Goal: Task Accomplishment & Management: Complete application form

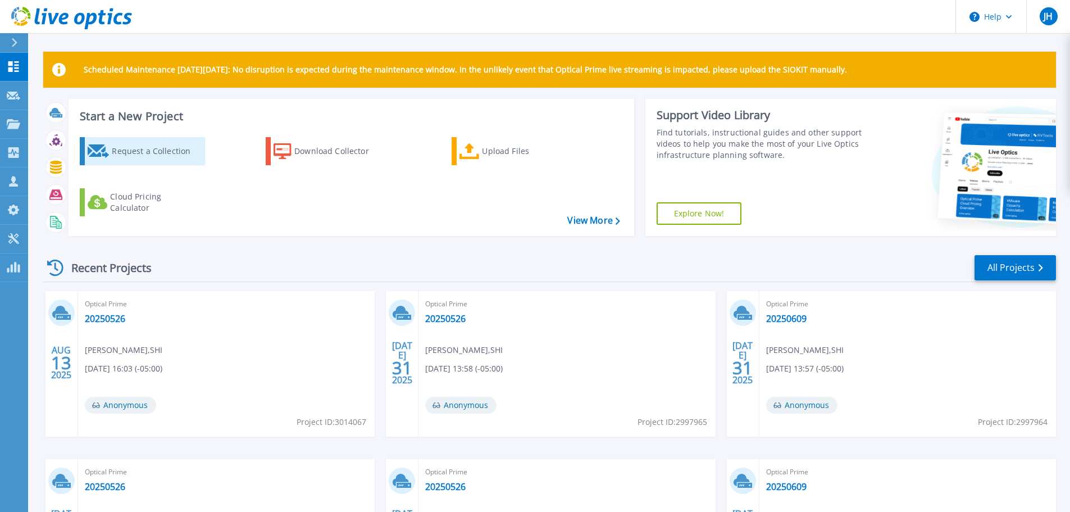
click at [123, 155] on div "Request a Collection" at bounding box center [157, 151] width 90 height 22
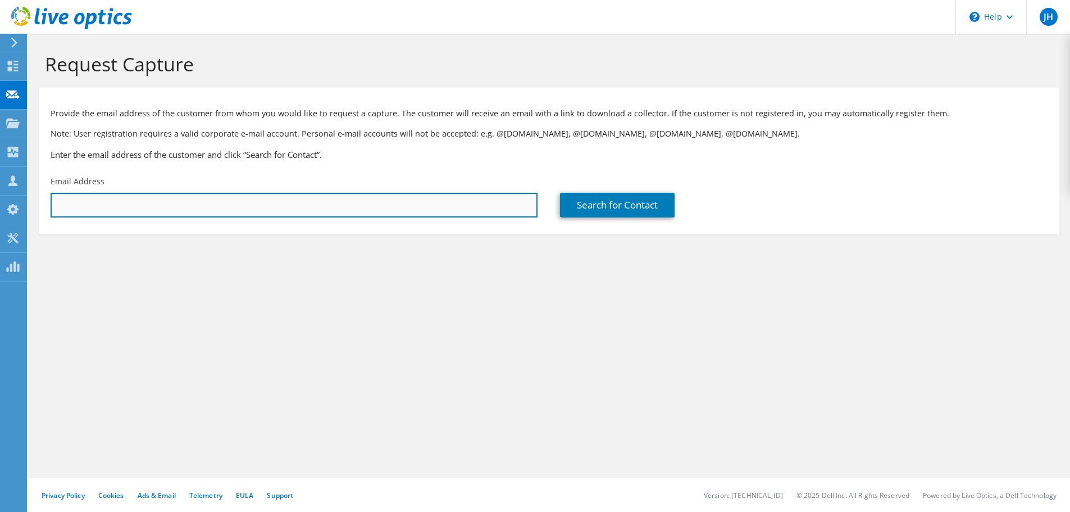
click at [129, 204] on input "text" at bounding box center [294, 205] width 487 height 25
paste input "rsuarez@ntcc.edu"
type input "rsuarez@ntcc.edu"
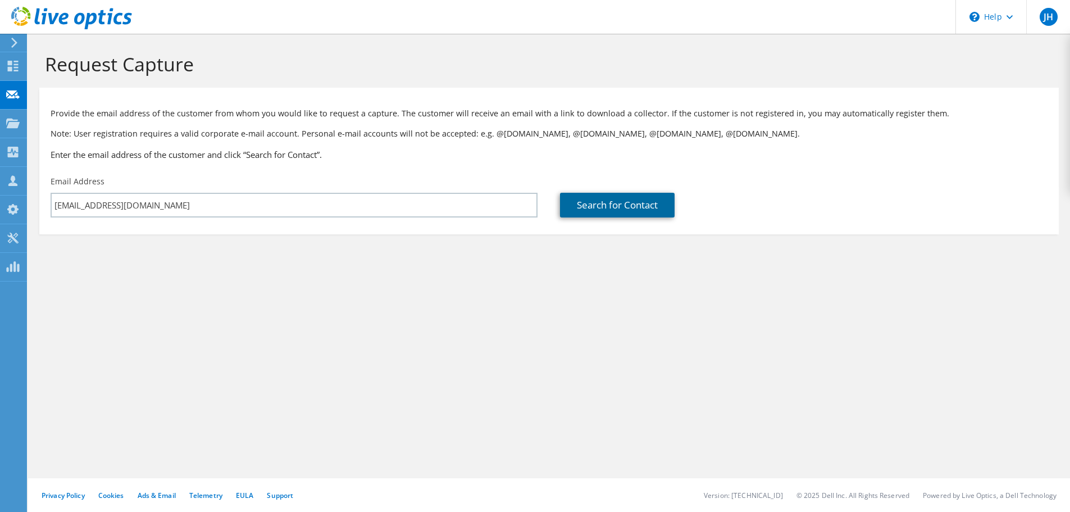
click at [595, 197] on link "Search for Contact" at bounding box center [617, 205] width 115 height 25
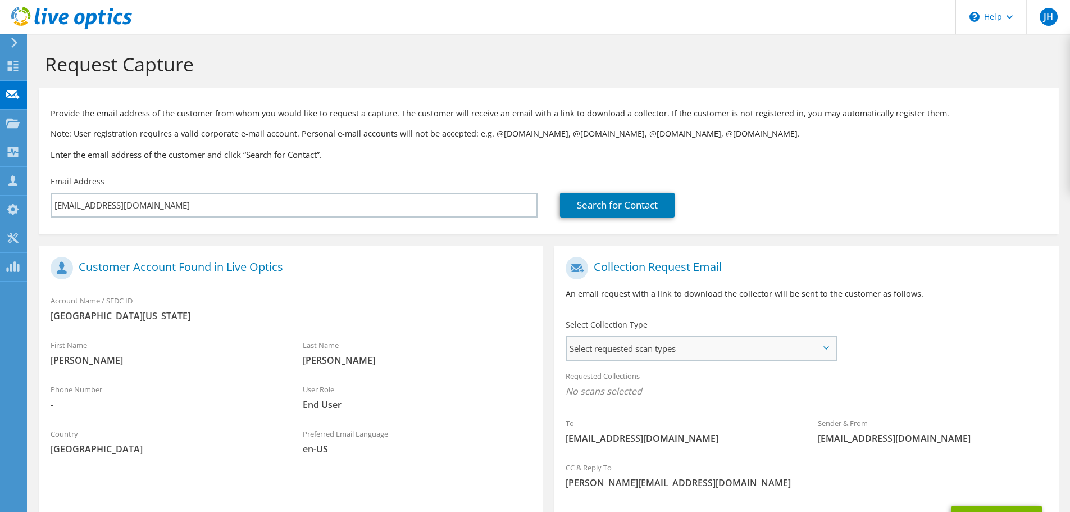
click at [783, 347] on span "Select requested scan types" at bounding box center [701, 348] width 269 height 22
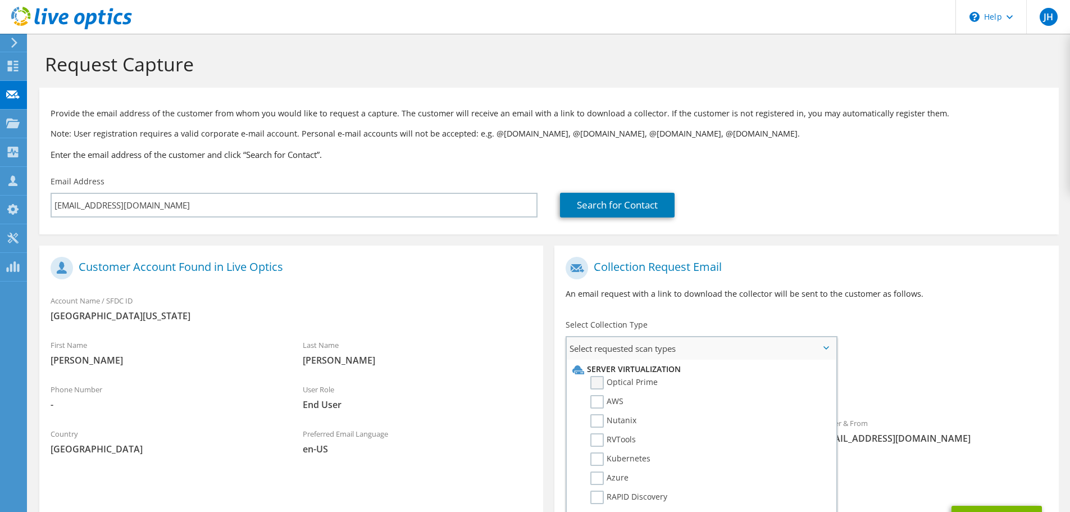
click at [630, 378] on label "Optical Prime" at bounding box center [624, 382] width 67 height 13
click at [0, 0] on input "Optical Prime" at bounding box center [0, 0] width 0 height 0
click at [983, 362] on div "To rsuarez@ntcc.edu Sender & From liveoptics@liveoptics.com" at bounding box center [807, 355] width 504 height 208
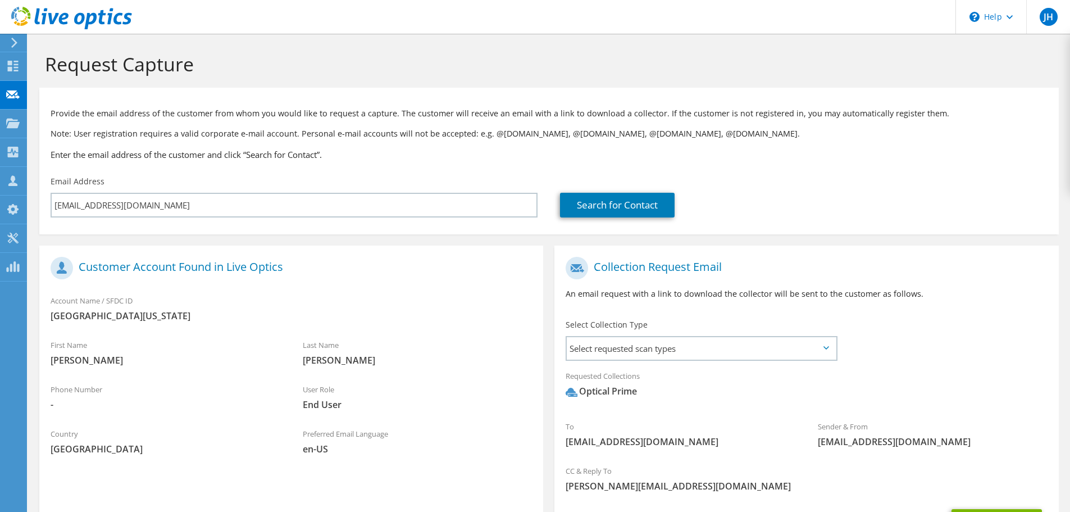
scroll to position [106, 0]
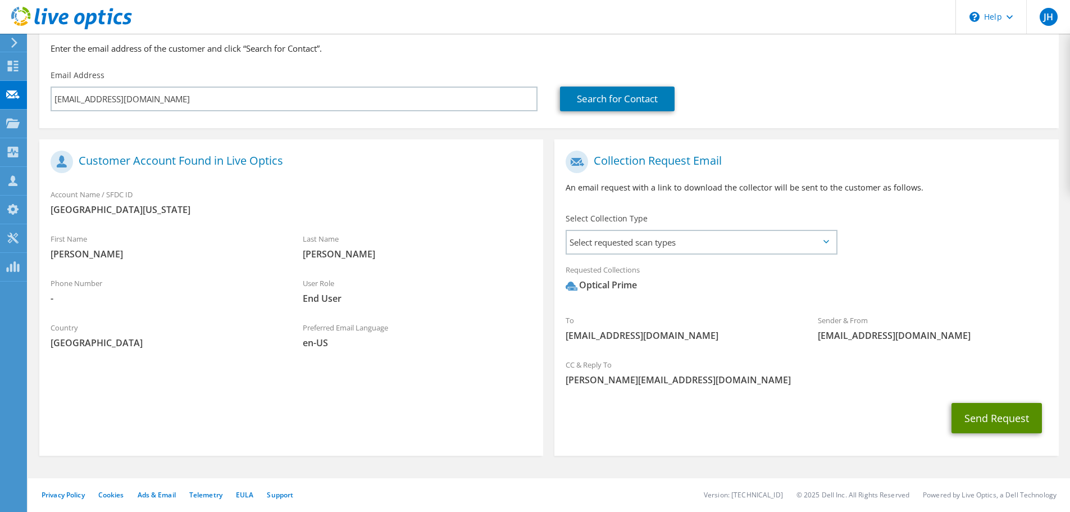
click at [1007, 423] on button "Send Request" at bounding box center [997, 418] width 90 height 30
